Goal: Task Accomplishment & Management: Manage account settings

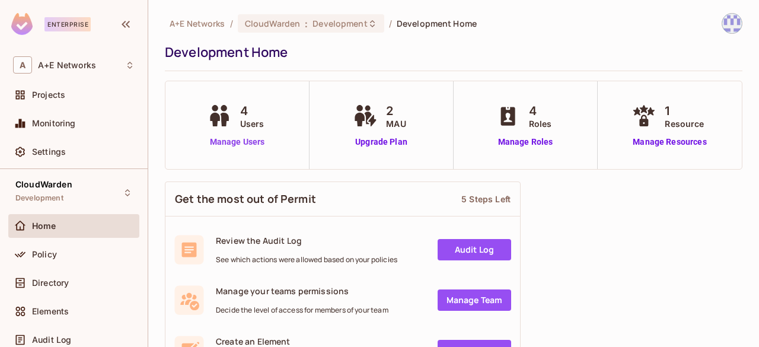
click at [232, 140] on link "Manage Users" at bounding box center [237, 142] width 66 height 12
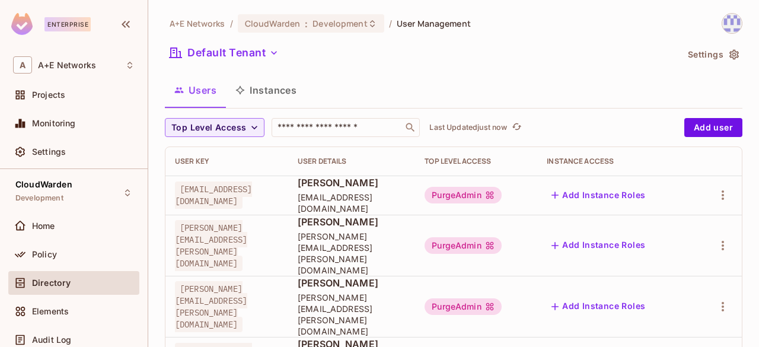
scroll to position [20, 0]
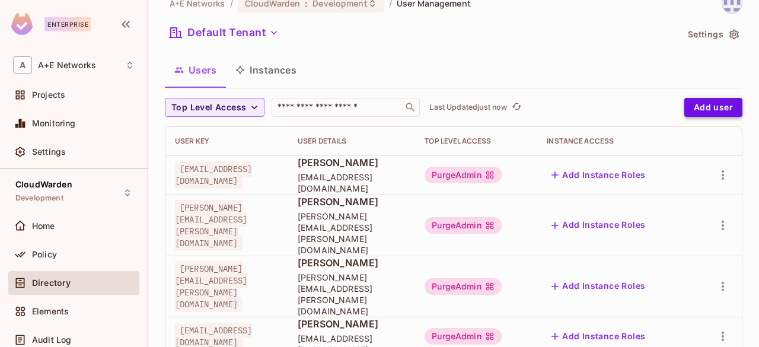
click at [696, 101] on button "Add user" at bounding box center [713, 107] width 58 height 19
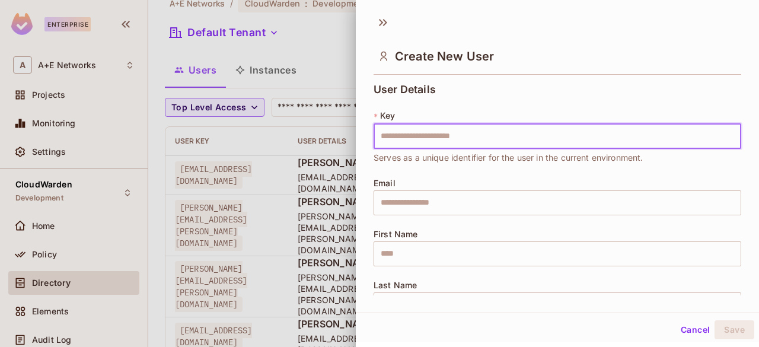
click at [481, 136] on input "text" at bounding box center [556, 136] width 367 height 25
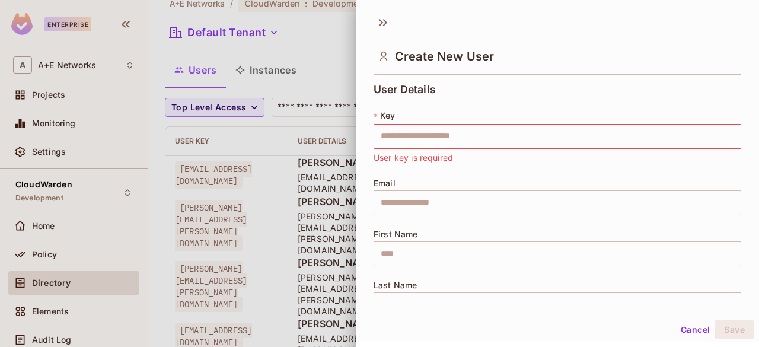
click at [595, 91] on div "User Details * Key ​ User key is required Email ​ First Name ​ Last Name ​" at bounding box center [556, 208] width 367 height 248
click at [386, 31] on div "Create New User" at bounding box center [557, 46] width 403 height 66
click at [387, 23] on icon at bounding box center [382, 22] width 19 height 19
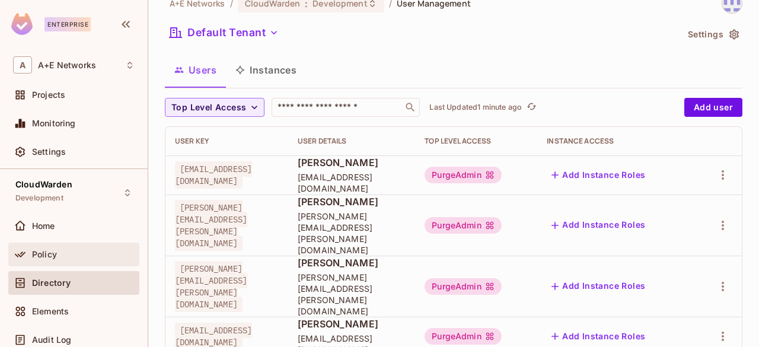
click at [49, 256] on span "Policy" at bounding box center [44, 253] width 25 height 9
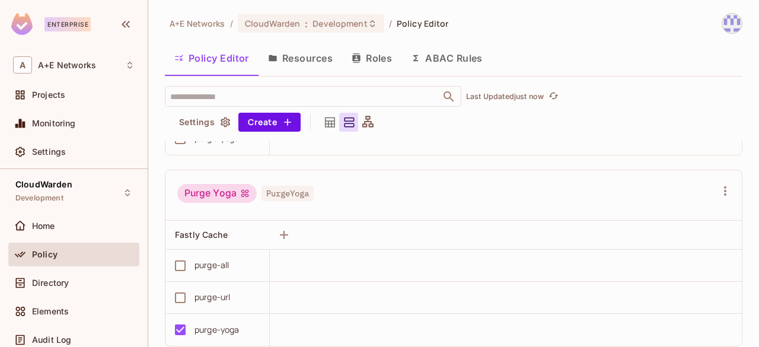
scroll to position [25, 0]
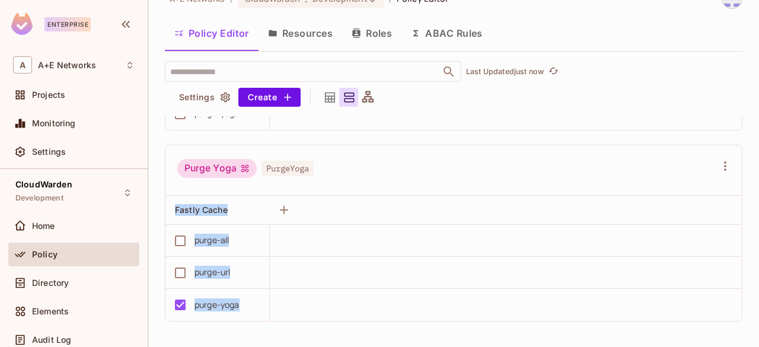
drag, startPoint x: 242, startPoint y: 302, endPoint x: 194, endPoint y: 322, distance: 52.1
click at [194, 322] on div "Purge Admin PurgeAdmin Fastly Cache purge-all purge-url purge-yoga Purge Servic…" at bounding box center [459, 231] width 589 height 231
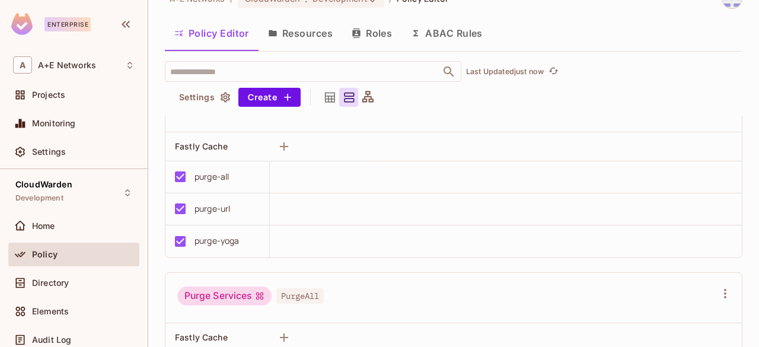
scroll to position [12, 0]
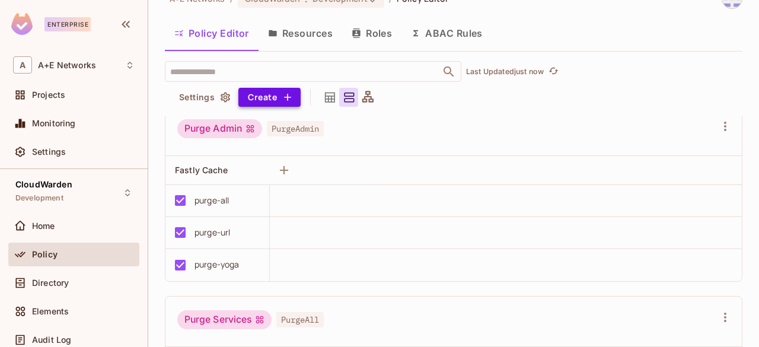
click at [289, 103] on button "Create" at bounding box center [269, 97] width 62 height 19
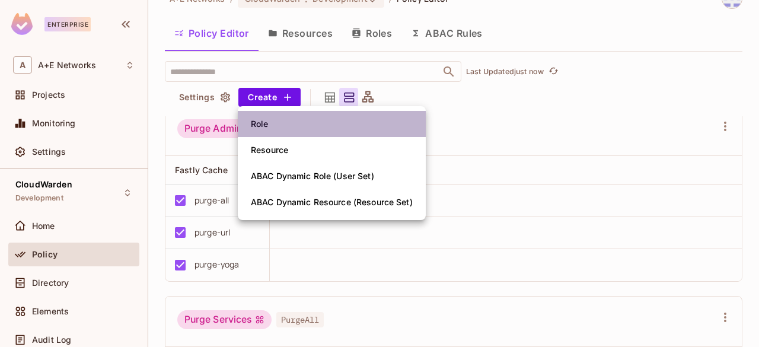
click at [268, 125] on span "Role" at bounding box center [259, 123] width 25 height 19
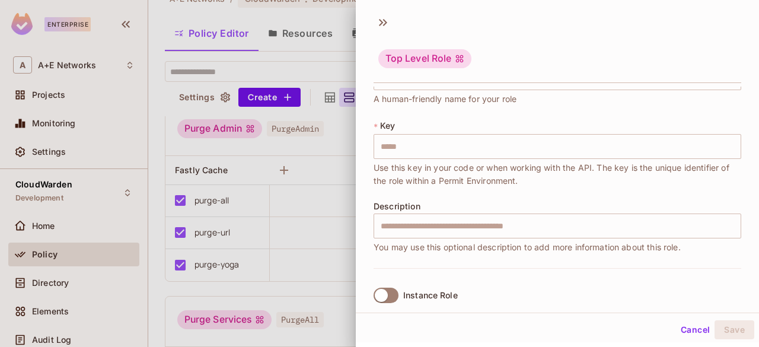
scroll to position [59, 0]
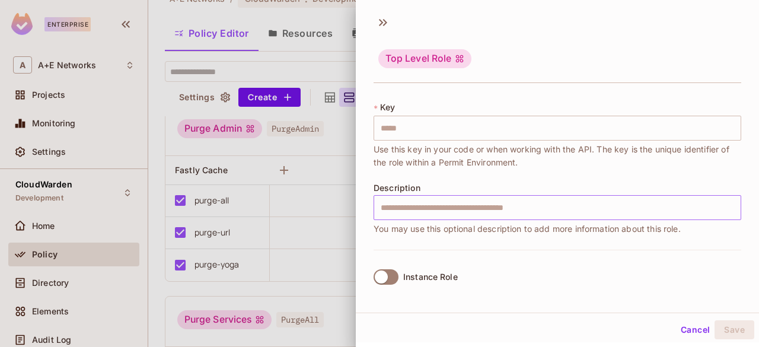
click at [504, 210] on input "text" at bounding box center [556, 207] width 367 height 25
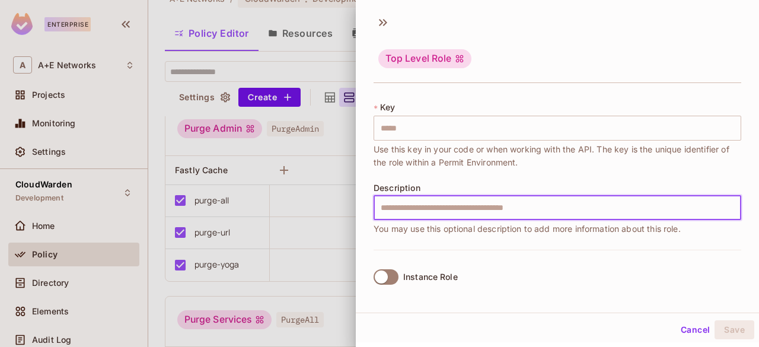
drag, startPoint x: 504, startPoint y: 210, endPoint x: 501, endPoint y: 184, distance: 25.6
click at [504, 210] on input "text" at bounding box center [556, 207] width 367 height 25
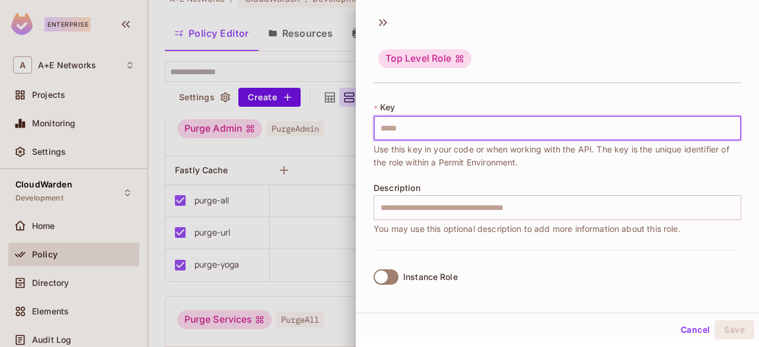
click at [473, 127] on input "text" at bounding box center [556, 128] width 367 height 25
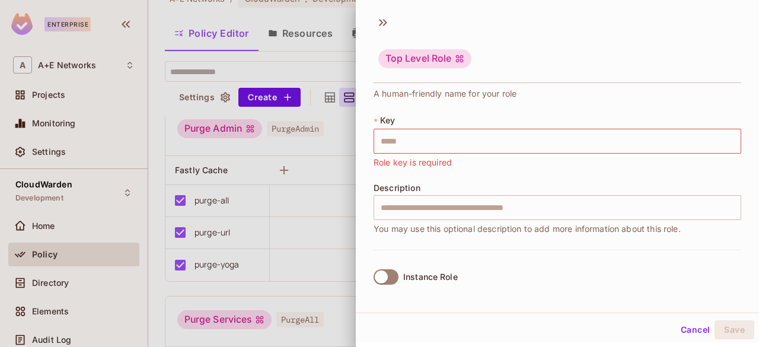
click at [495, 105] on div "* Name ​ A human-friendly name for your role * Key ​ Role key is required Descr…" at bounding box center [556, 148] width 367 height 204
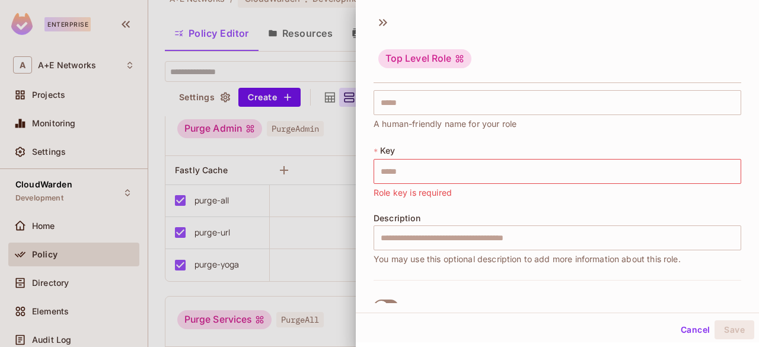
scroll to position [0, 0]
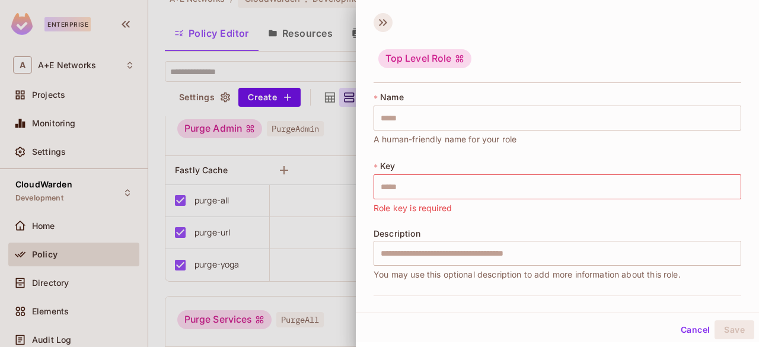
click at [379, 29] on icon at bounding box center [382, 22] width 19 height 19
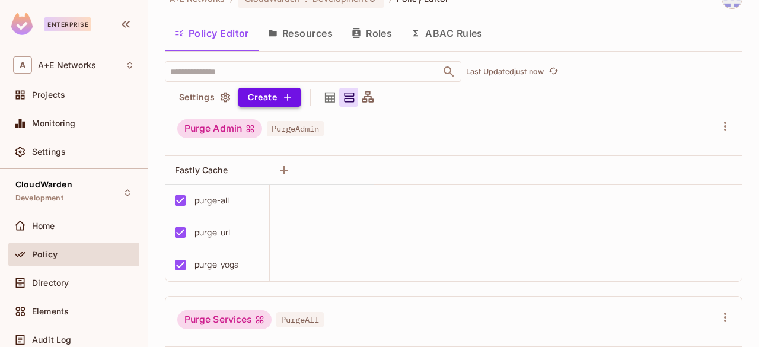
click at [267, 98] on button "Create" at bounding box center [269, 97] width 62 height 19
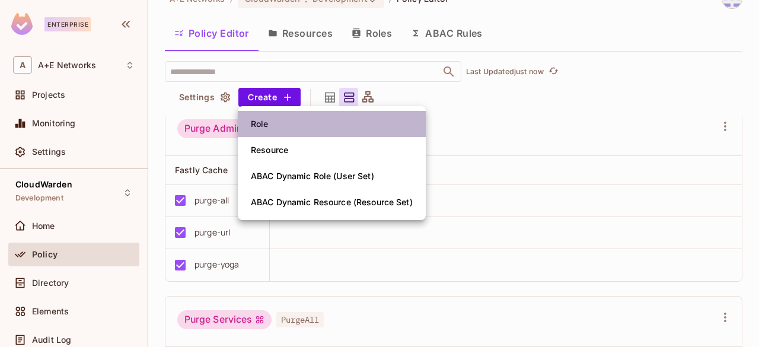
click at [300, 125] on li "Role" at bounding box center [332, 124] width 188 height 26
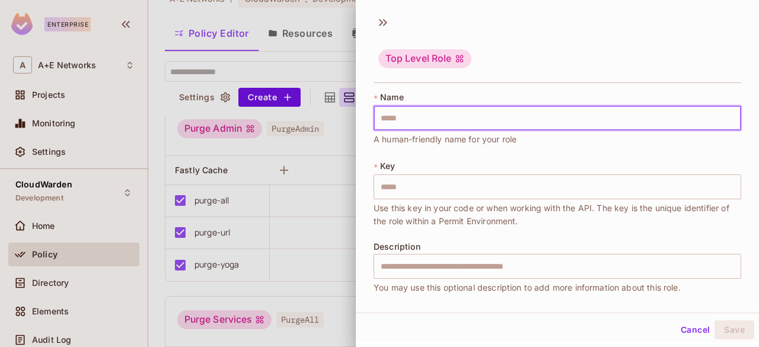
click at [427, 119] on input "text" at bounding box center [556, 117] width 367 height 25
type input "*"
type input "**"
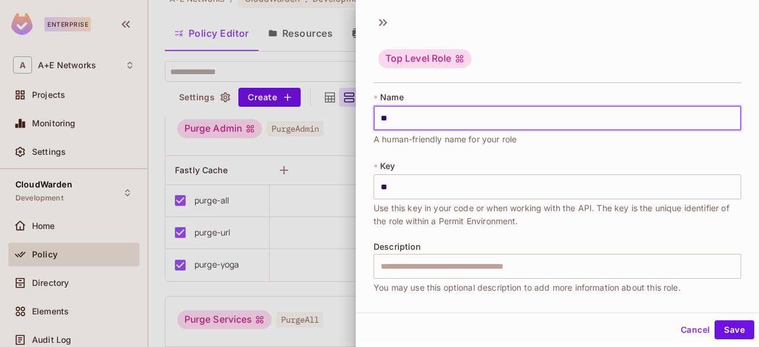
type input "***"
type input "****"
type input "*****"
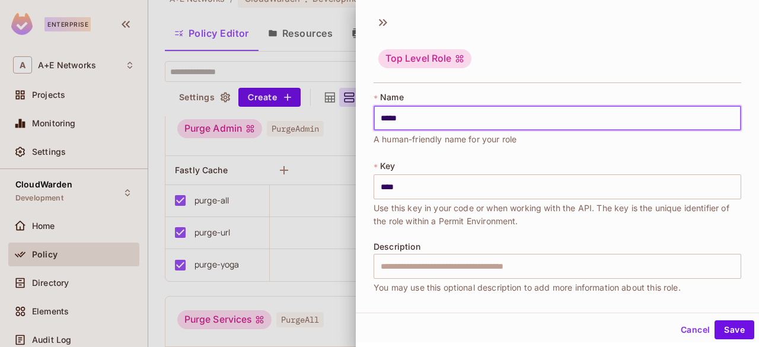
type input "*****"
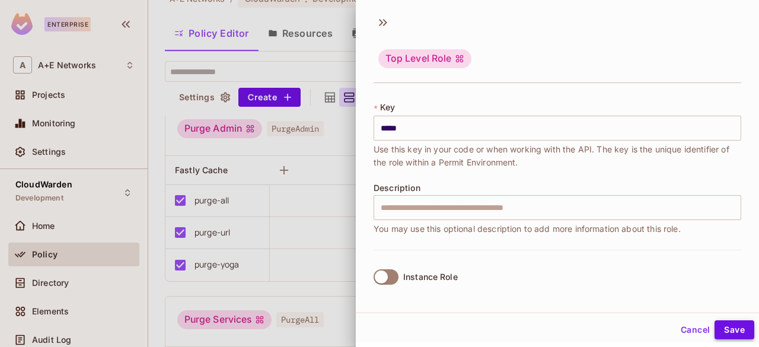
type input "*****"
click at [715, 335] on button "Save" at bounding box center [734, 329] width 40 height 19
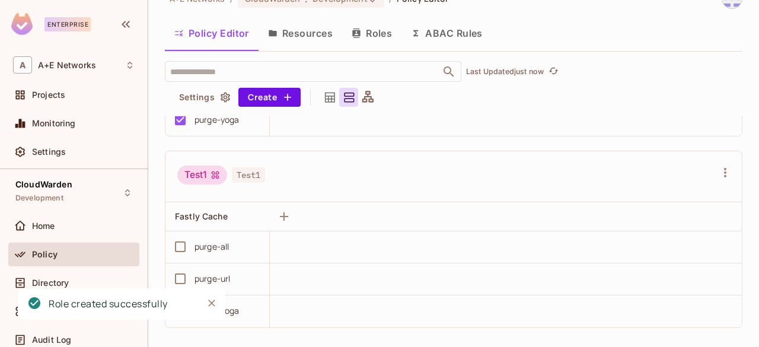
scroll to position [735, 0]
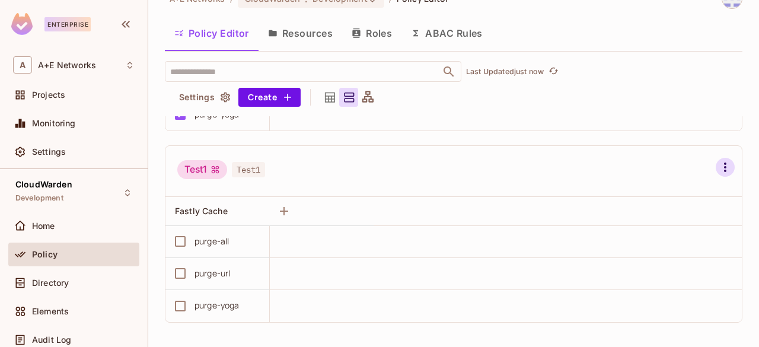
click at [718, 161] on icon "button" at bounding box center [725, 167] width 14 height 14
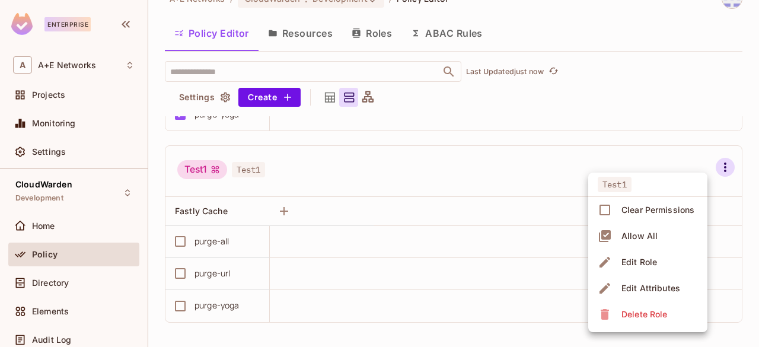
click at [640, 319] on div "Delete Role" at bounding box center [644, 314] width 46 height 12
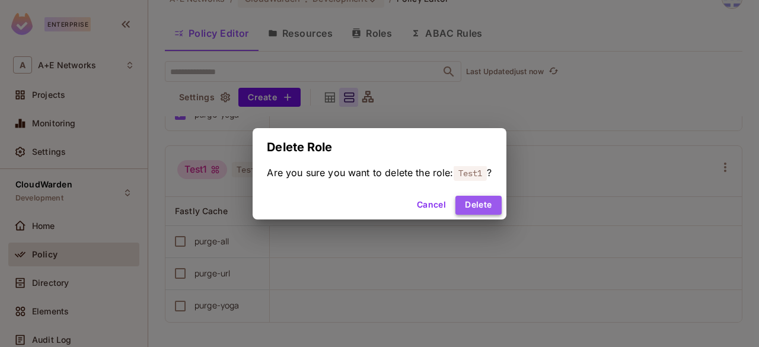
click at [494, 201] on button "Delete" at bounding box center [478, 205] width 46 height 19
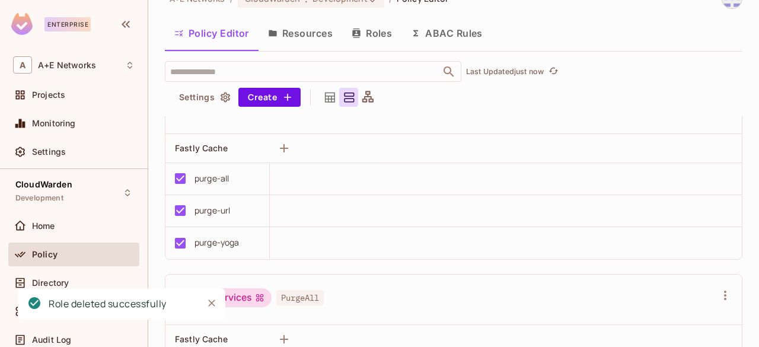
scroll to position [0, 0]
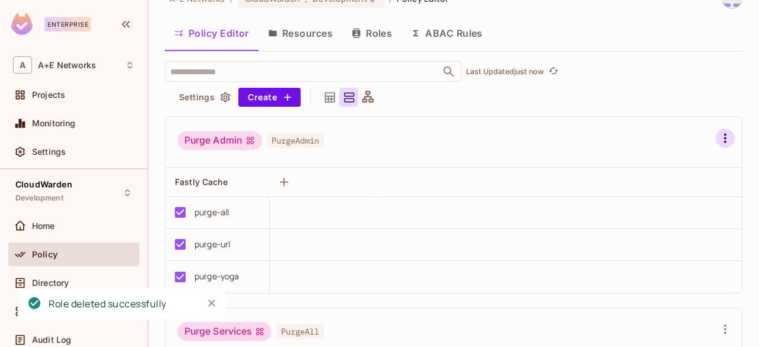
click at [718, 133] on icon "button" at bounding box center [725, 138] width 14 height 14
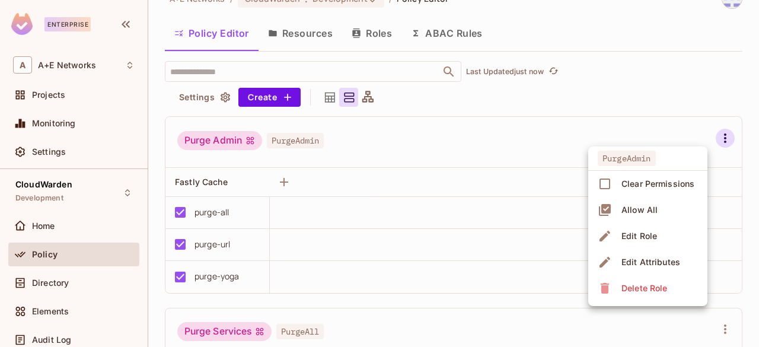
click at [286, 98] on div at bounding box center [379, 173] width 759 height 347
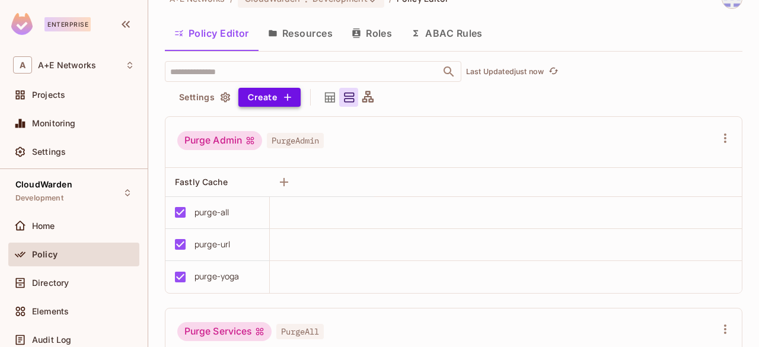
click at [286, 95] on icon "button" at bounding box center [287, 97] width 12 height 12
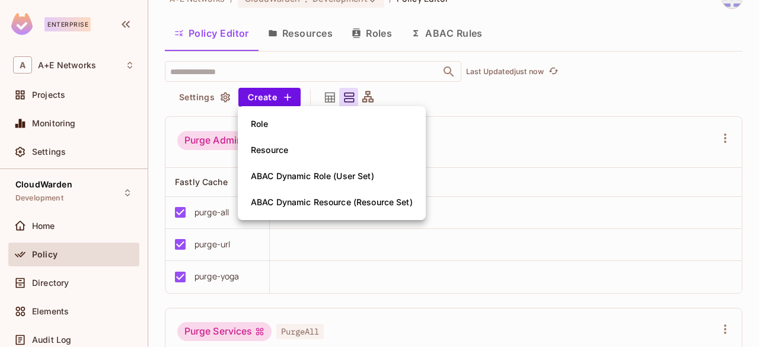
click at [300, 155] on li "Resource" at bounding box center [332, 150] width 188 height 26
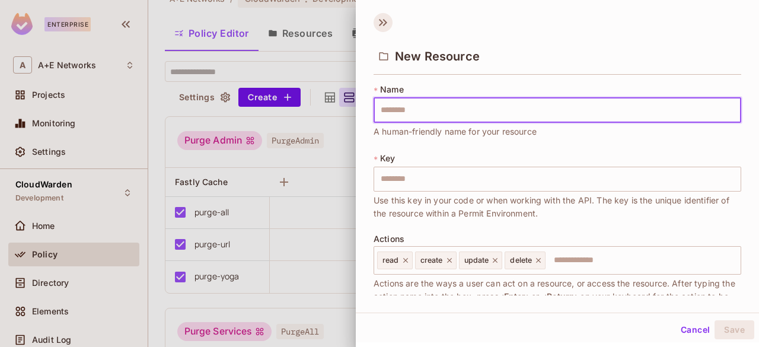
click at [376, 22] on icon at bounding box center [382, 22] width 19 height 19
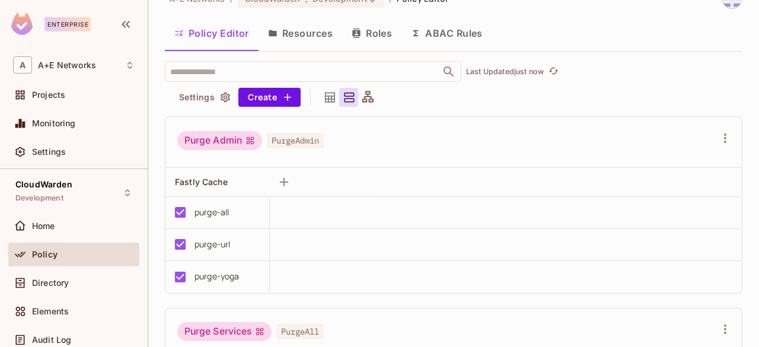
click at [376, 37] on button "Roles" at bounding box center [371, 33] width 59 height 30
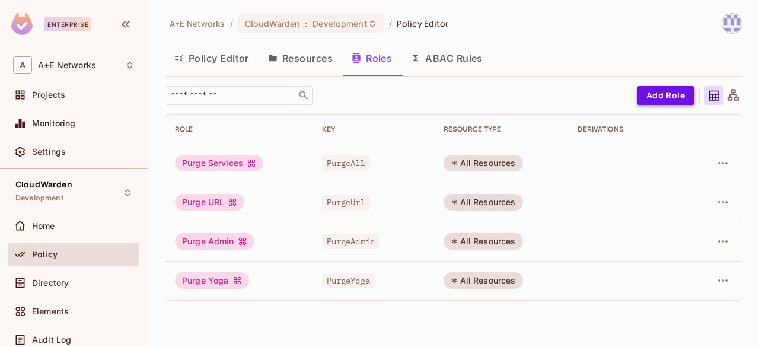
click at [672, 97] on button "Add Role" at bounding box center [664, 95] width 57 height 19
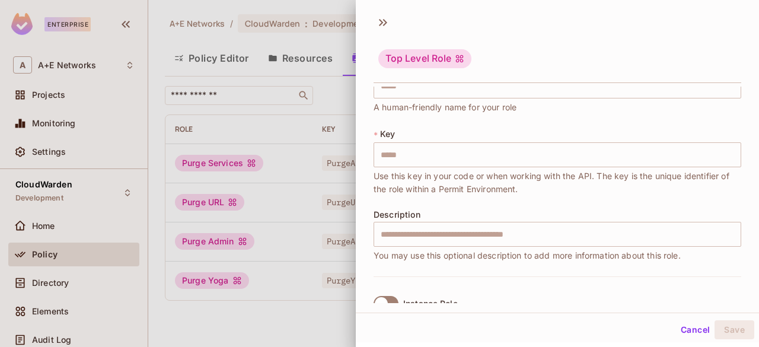
scroll to position [59, 0]
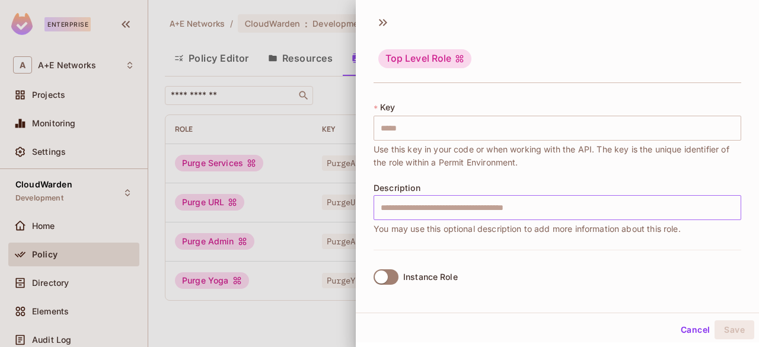
click at [473, 199] on input "text" at bounding box center [556, 207] width 367 height 25
click at [398, 99] on div "* Name ​ A human-friendly name for your role * Key ​ Use this key in your code …" at bounding box center [556, 141] width 367 height 217
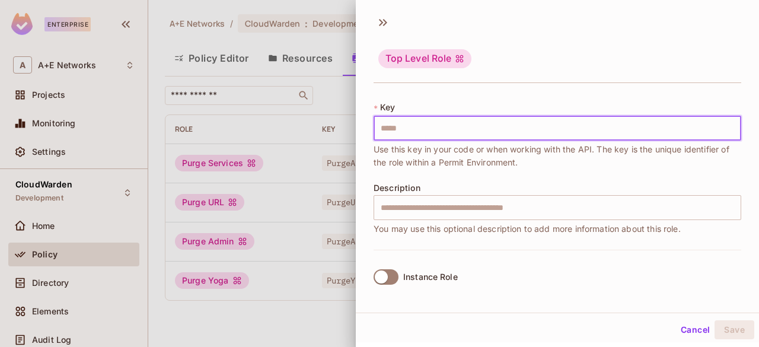
click at [415, 135] on input "text" at bounding box center [556, 128] width 367 height 25
click at [325, 101] on div at bounding box center [379, 173] width 759 height 347
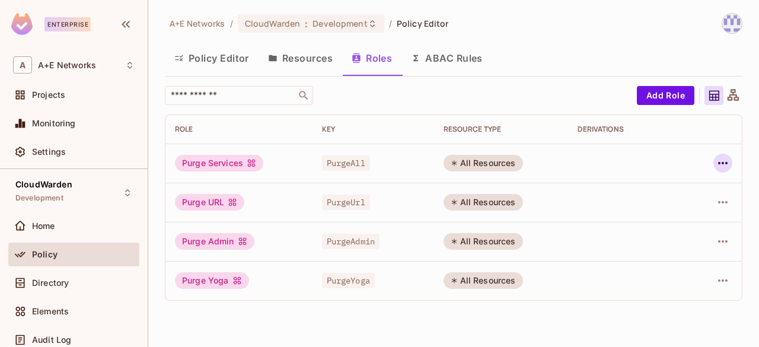
click at [725, 171] on button "button" at bounding box center [722, 162] width 19 height 19
click at [683, 182] on span "Edit Role" at bounding box center [669, 189] width 43 height 19
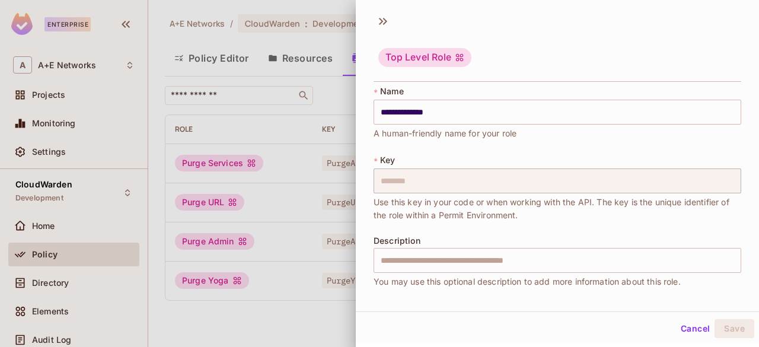
scroll to position [0, 0]
click at [380, 27] on icon at bounding box center [382, 22] width 19 height 19
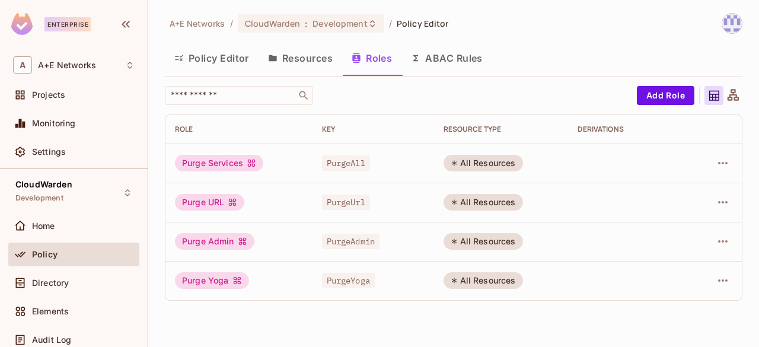
click at [543, 24] on div "A+E Networks / CloudWarden : Development / Policy Editor" at bounding box center [453, 23] width 577 height 21
click at [303, 55] on button "Resources" at bounding box center [300, 58] width 84 height 30
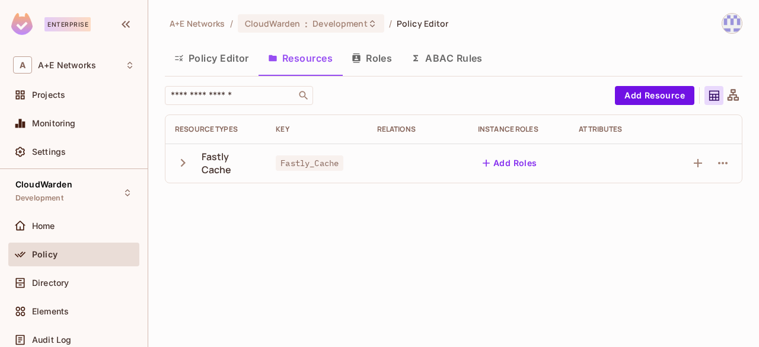
click at [180, 164] on icon "button" at bounding box center [183, 163] width 16 height 16
click at [178, 164] on icon "button" at bounding box center [183, 163] width 16 height 16
drag, startPoint x: 248, startPoint y: 204, endPoint x: 190, endPoint y: 203, distance: 58.1
click at [190, 203] on div "purge-yoga" at bounding box center [216, 202] width 82 height 11
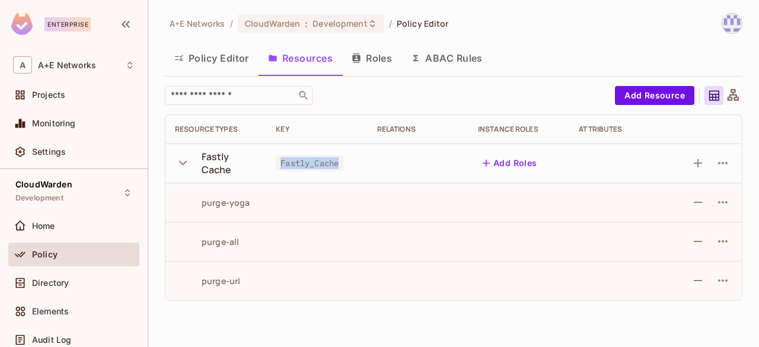
drag, startPoint x: 341, startPoint y: 163, endPoint x: 282, endPoint y: 167, distance: 59.4
click at [282, 167] on span "Fastly_Cache" at bounding box center [310, 162] width 68 height 15
copy span "Fastly_Cache"
drag, startPoint x: 197, startPoint y: 196, endPoint x: 273, endPoint y: 209, distance: 77.5
click at [273, 209] on tr "purge-yoga" at bounding box center [453, 202] width 576 height 39
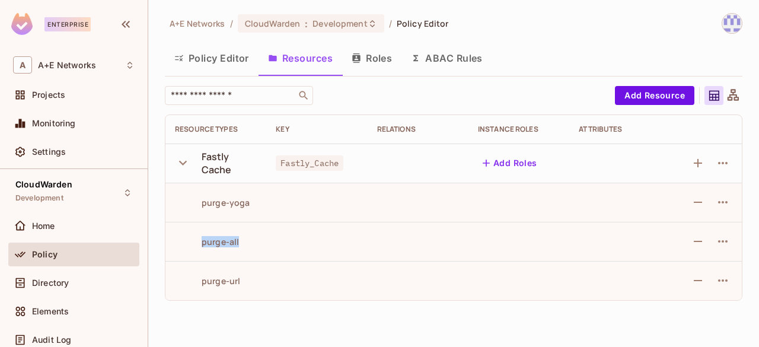
drag, startPoint x: 196, startPoint y: 247, endPoint x: 247, endPoint y: 247, distance: 51.6
click at [247, 247] on td "purge-all" at bounding box center [215, 241] width 101 height 39
drag, startPoint x: 203, startPoint y: 283, endPoint x: 296, endPoint y: 289, distance: 93.2
click at [296, 289] on tr "purge-url" at bounding box center [453, 280] width 576 height 39
click at [382, 66] on button "Roles" at bounding box center [371, 58] width 59 height 30
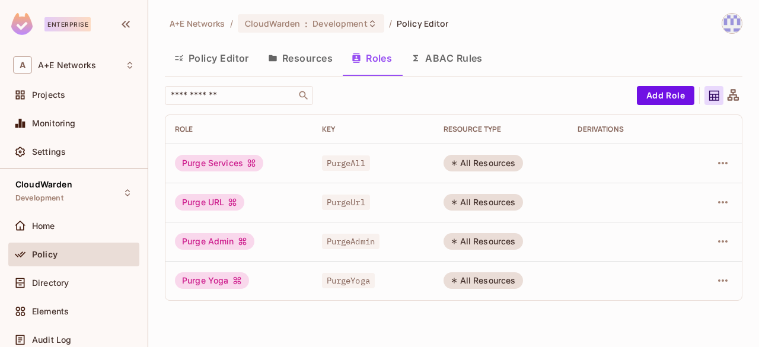
click at [223, 54] on button "Policy Editor" at bounding box center [212, 58] width 94 height 30
